Goal: Task Accomplishment & Management: Manage account settings

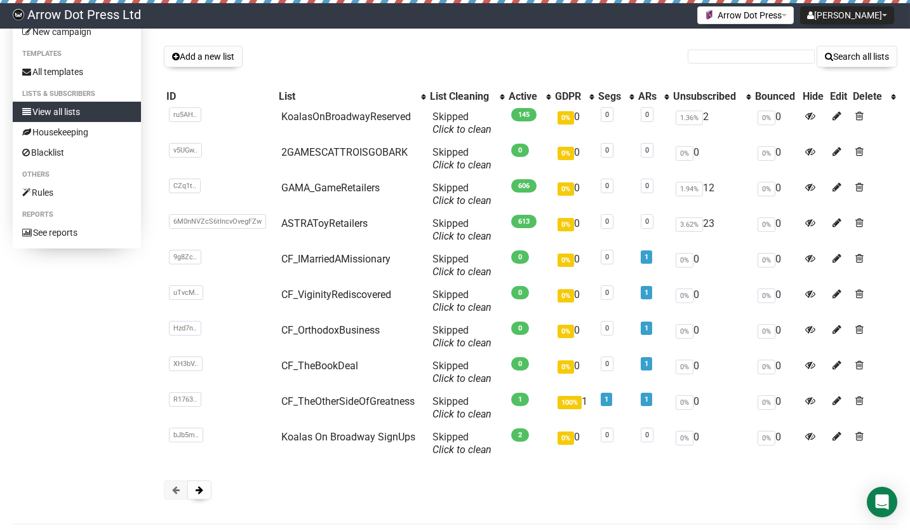
scroll to position [29, 0]
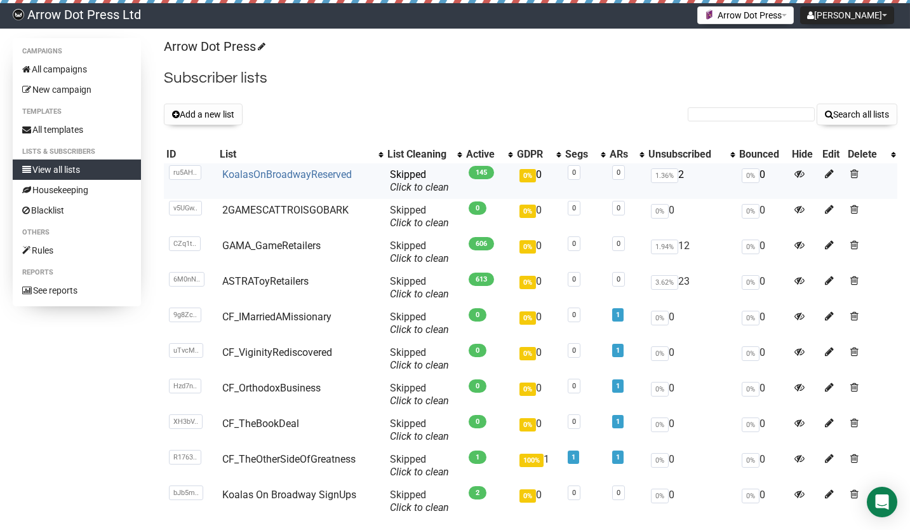
click at [294, 173] on link "KoalasOnBroadwayReserved" at bounding box center [287, 174] width 130 height 12
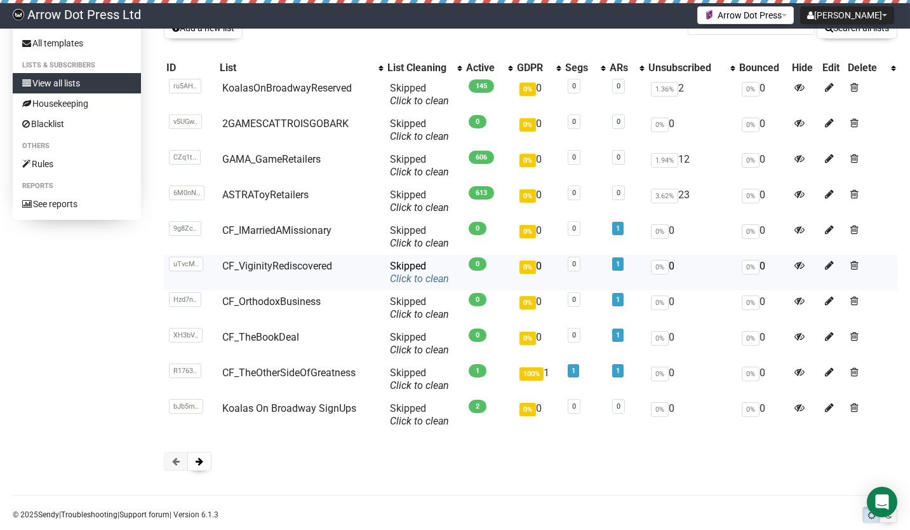
scroll to position [64, 0]
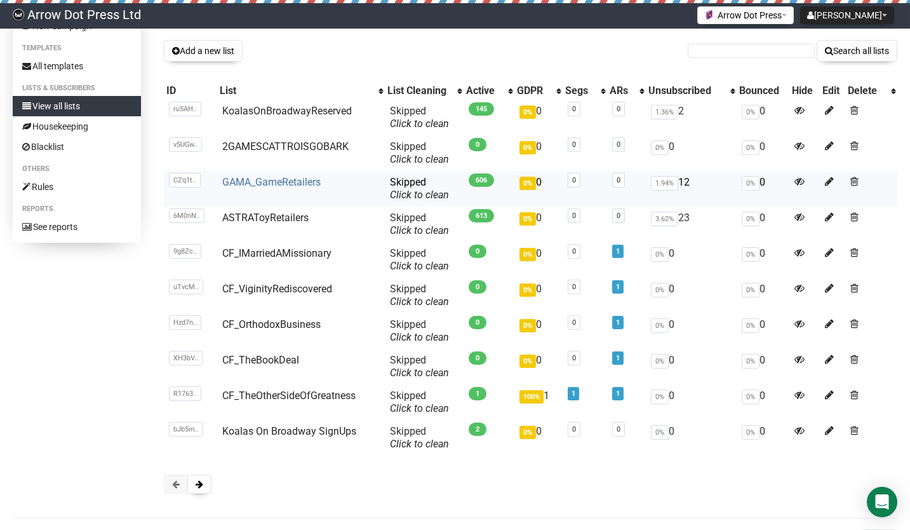
click at [281, 182] on link "GAMA_GameRetailers" at bounding box center [271, 182] width 98 height 12
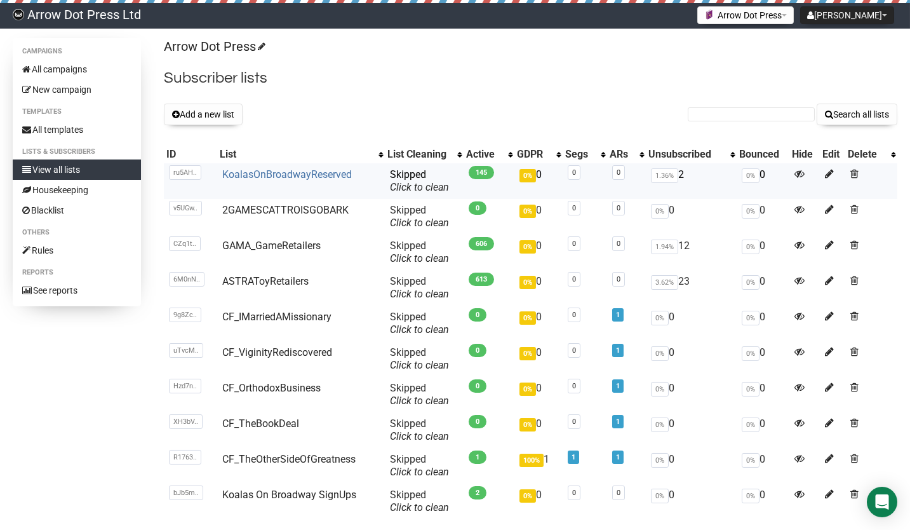
click at [299, 173] on link "KoalasOnBroadwayReserved" at bounding box center [287, 174] width 130 height 12
click at [278, 279] on link "ASTRAToyRetailers" at bounding box center [265, 281] width 86 height 12
click at [178, 114] on icon at bounding box center [176, 114] width 8 height 9
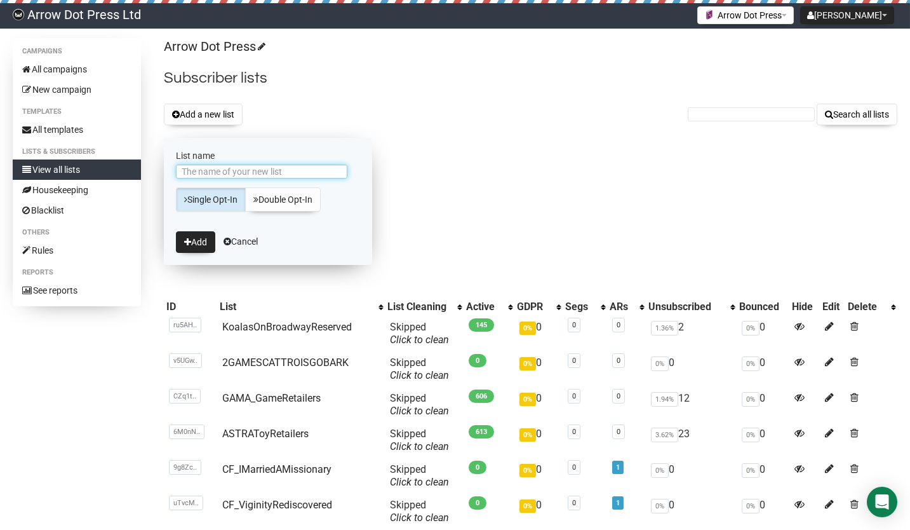
click at [237, 170] on input "List name" at bounding box center [261, 171] width 171 height 14
type input "AACTShow"
click at [194, 237] on button "Add" at bounding box center [195, 242] width 39 height 22
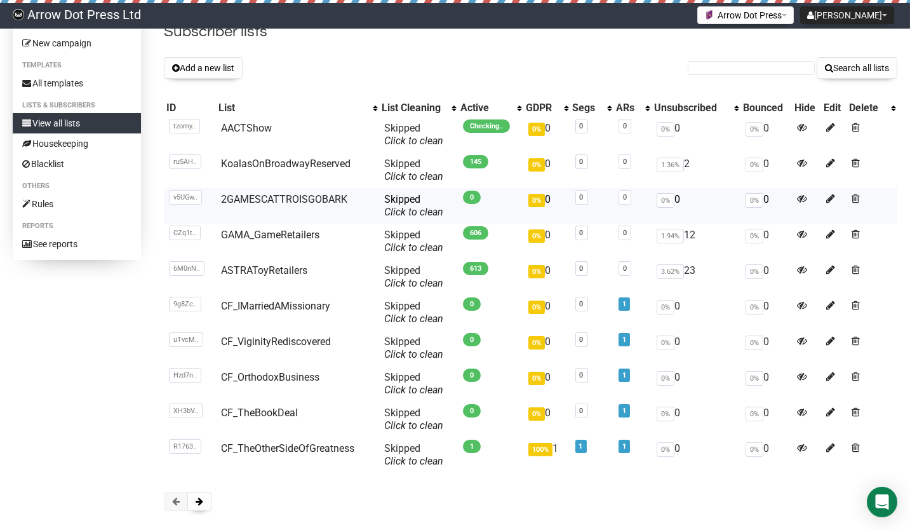
scroll to position [81, 0]
